Goal: Information Seeking & Learning: Find specific fact

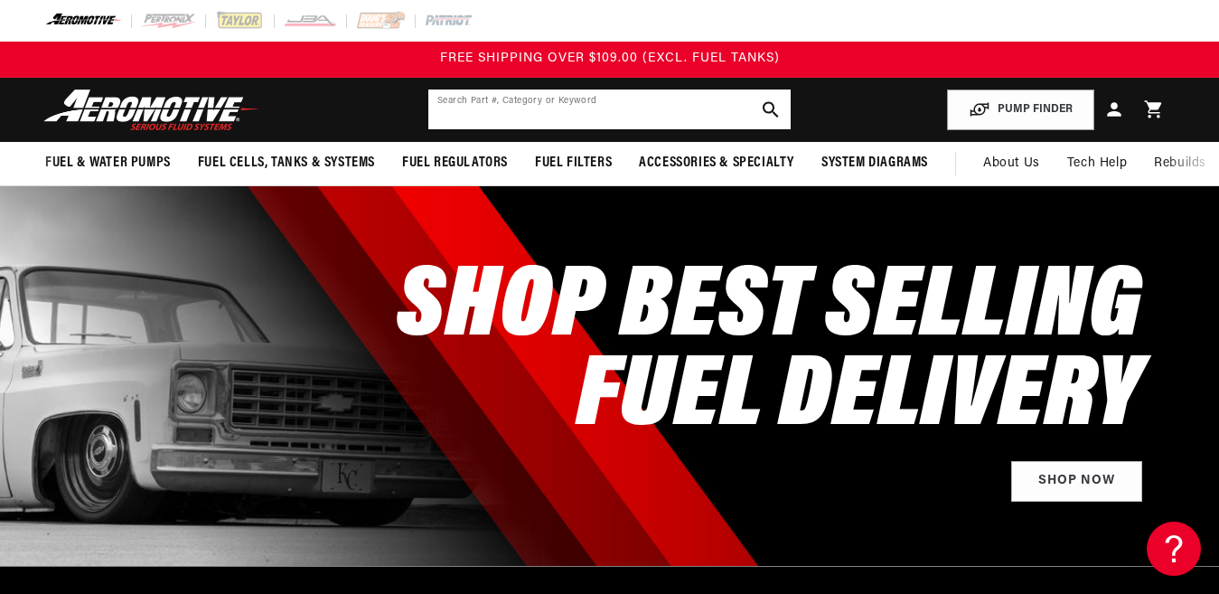
click at [669, 98] on input "text" at bounding box center [609, 109] width 362 height 40
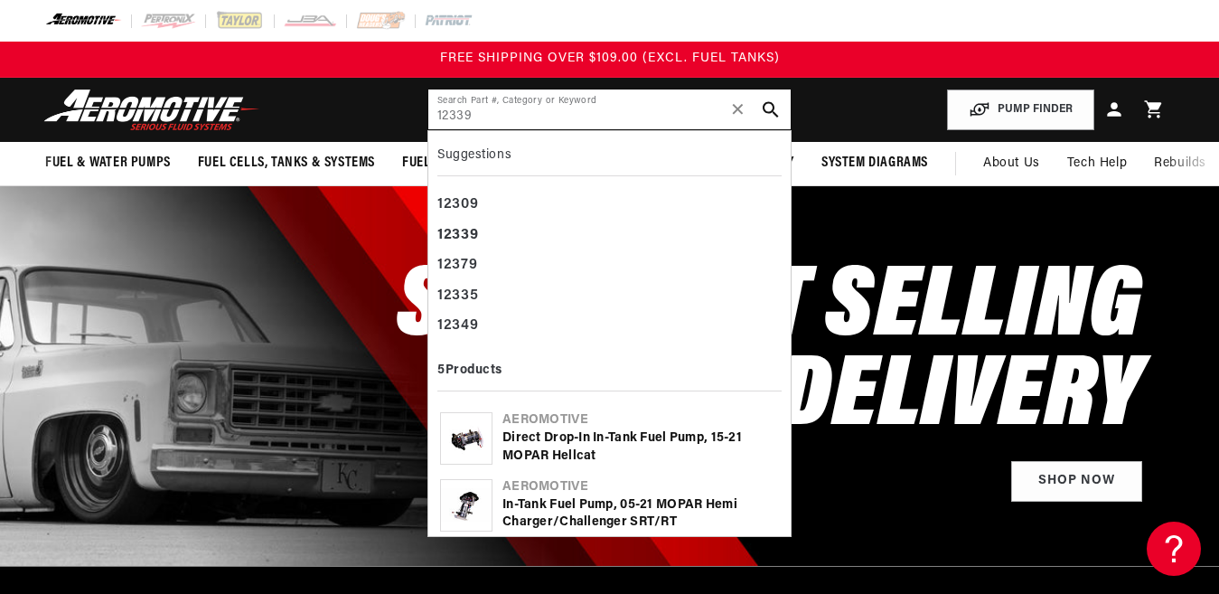
type input "12339"
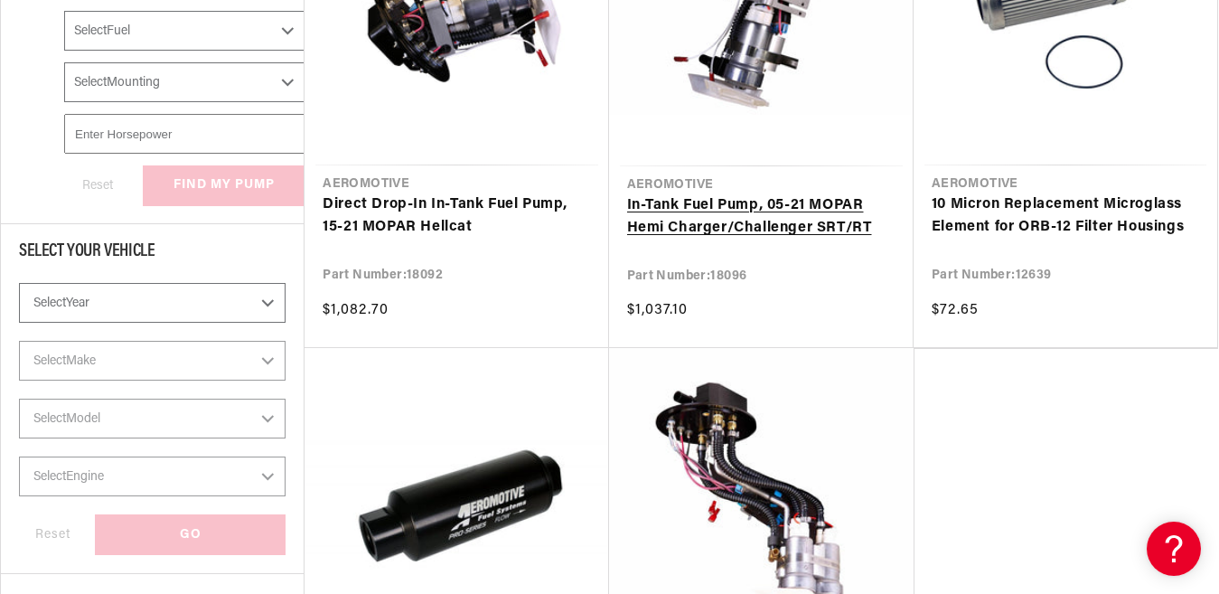
scroll to position [904, 0]
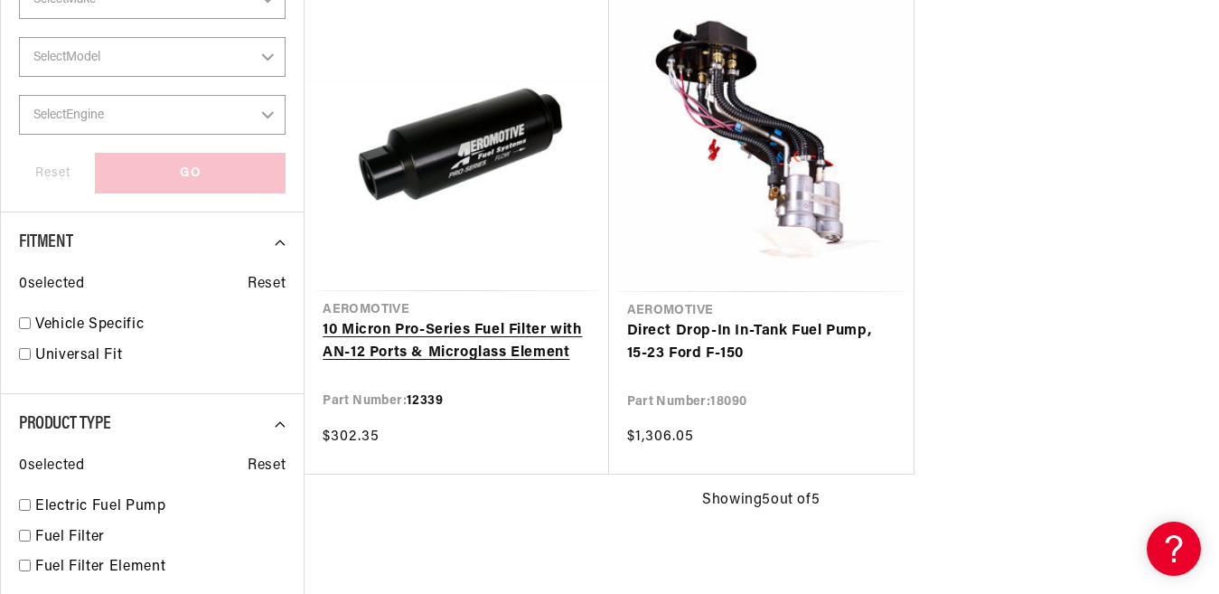
click at [495, 338] on link "10 Micron Pro-Series Fuel Filter with AN-12 Ports & Microglass Element" at bounding box center [457, 342] width 268 height 46
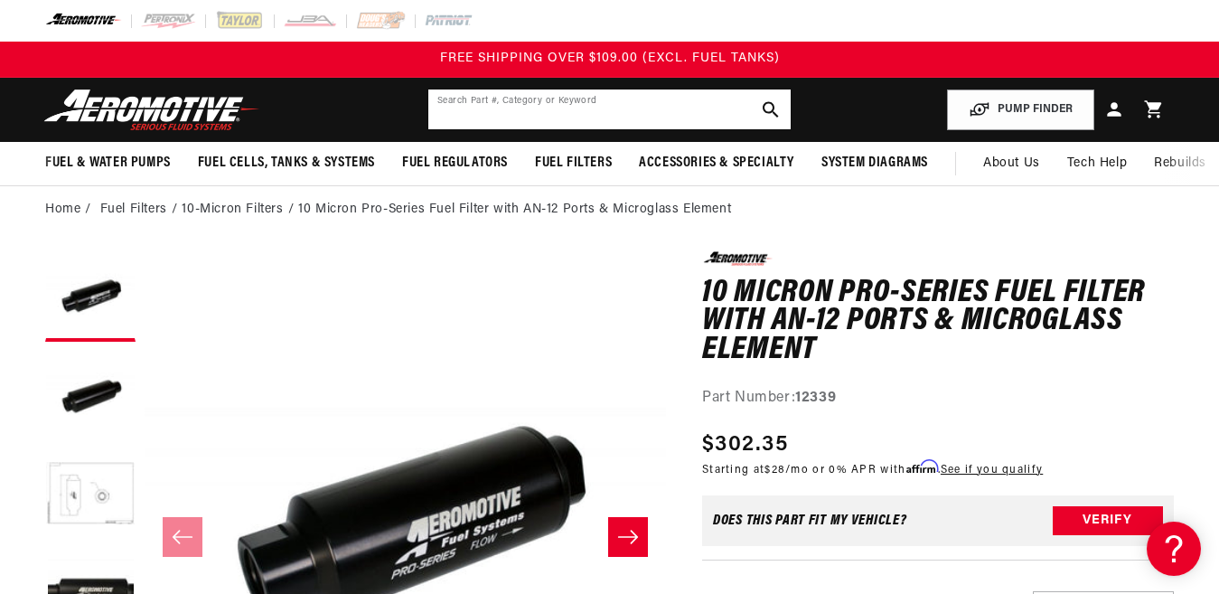
click at [495, 94] on input "text" at bounding box center [609, 109] width 362 height 40
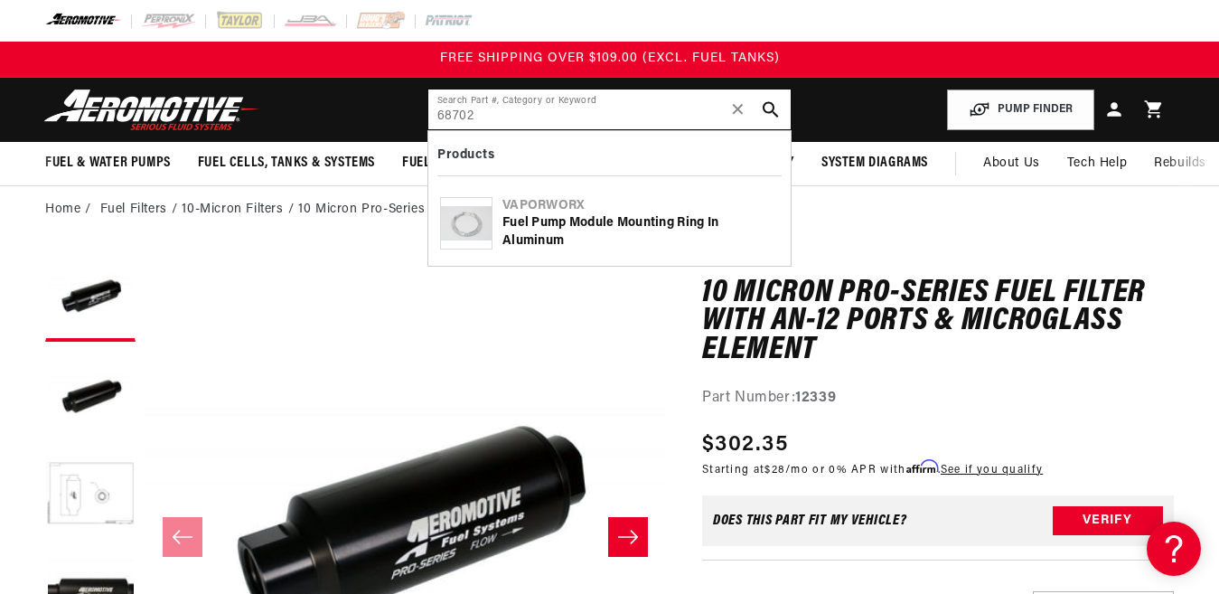
type input "68702"
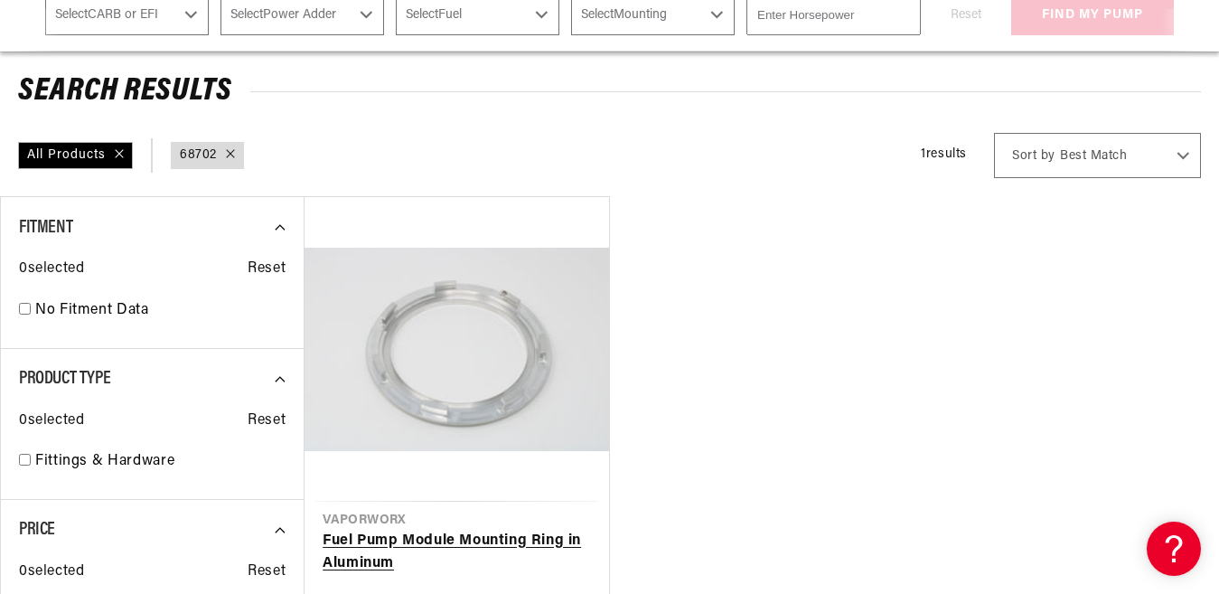
scroll to position [362, 0]
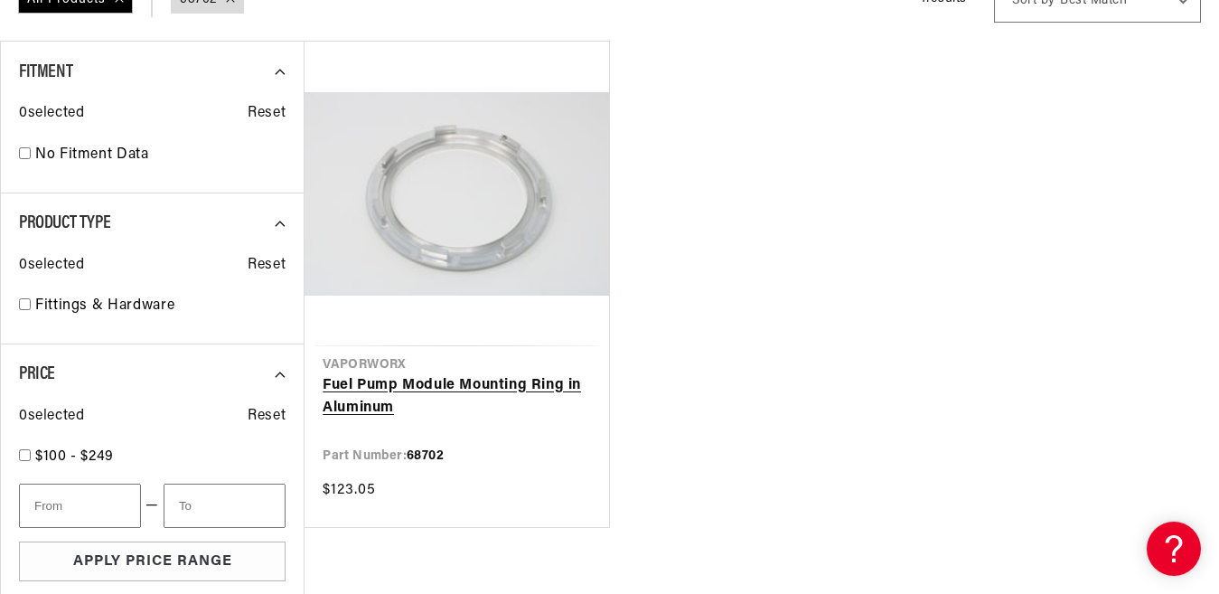
click at [515, 383] on link "Fuel Pump Module Mounting Ring in Aluminum" at bounding box center [457, 397] width 268 height 46
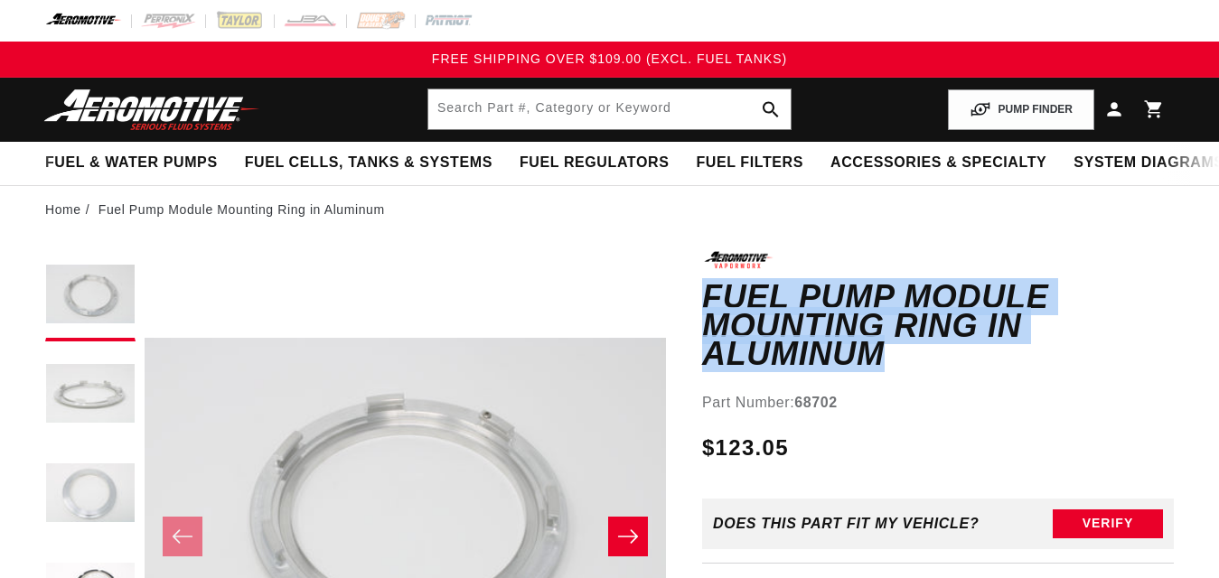
drag, startPoint x: 777, startPoint y: 303, endPoint x: 708, endPoint y: 292, distance: 70.4
click at [708, 292] on h1 "Fuel Pump Module Mounting Ring in Aluminum" at bounding box center [938, 326] width 472 height 86
